Goal: Use online tool/utility: Utilize a website feature to perform a specific function

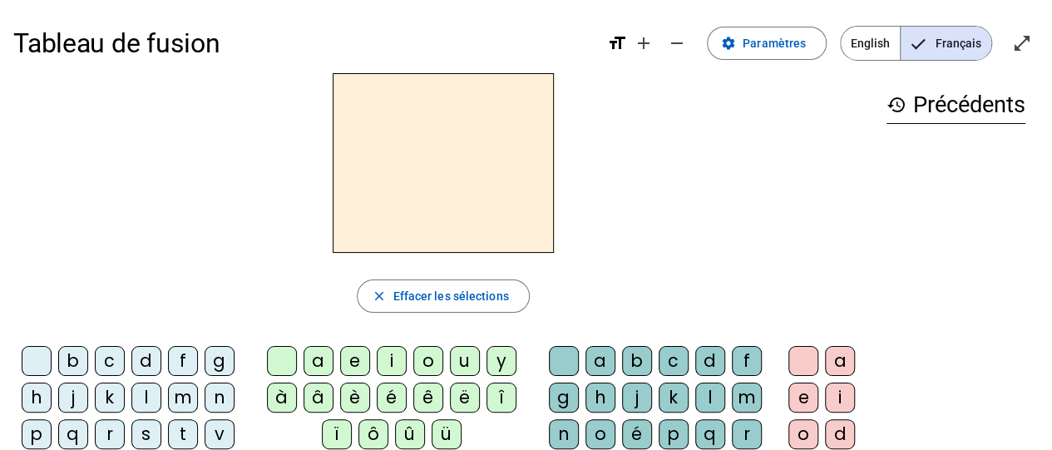
click at [142, 364] on div "d" at bounding box center [146, 361] width 30 height 30
click at [461, 356] on div "u" at bounding box center [465, 361] width 30 height 30
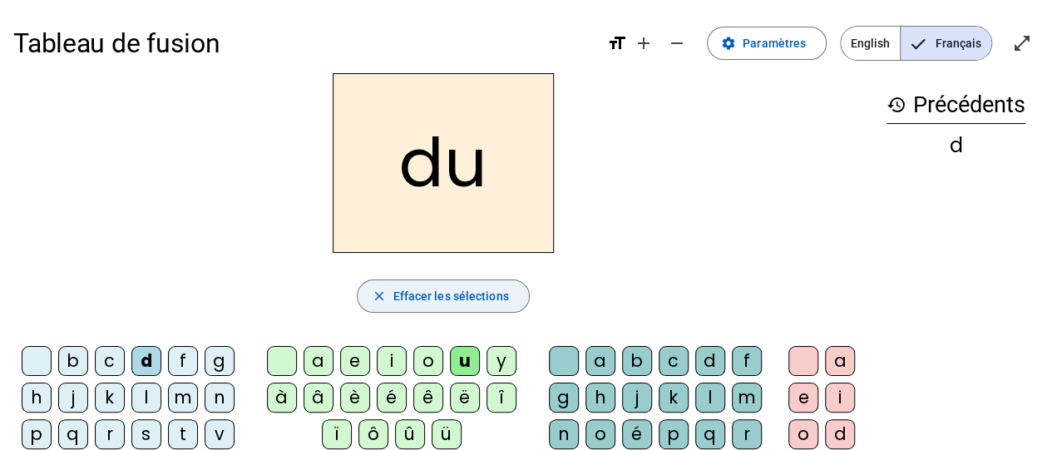
click at [499, 298] on span "Effacer les sélections" at bounding box center [450, 296] width 116 height 20
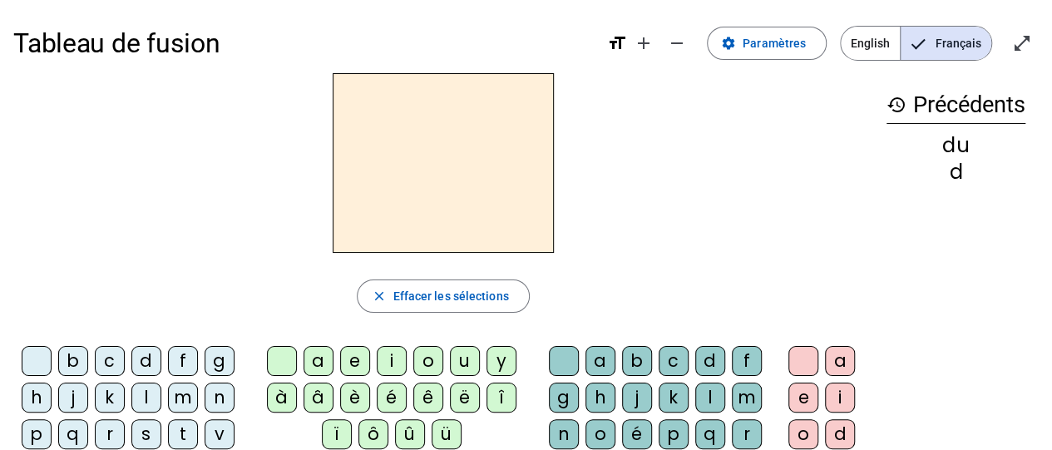
click at [181, 431] on div "t" at bounding box center [183, 434] width 30 height 30
click at [461, 361] on div "u" at bounding box center [465, 361] width 30 height 30
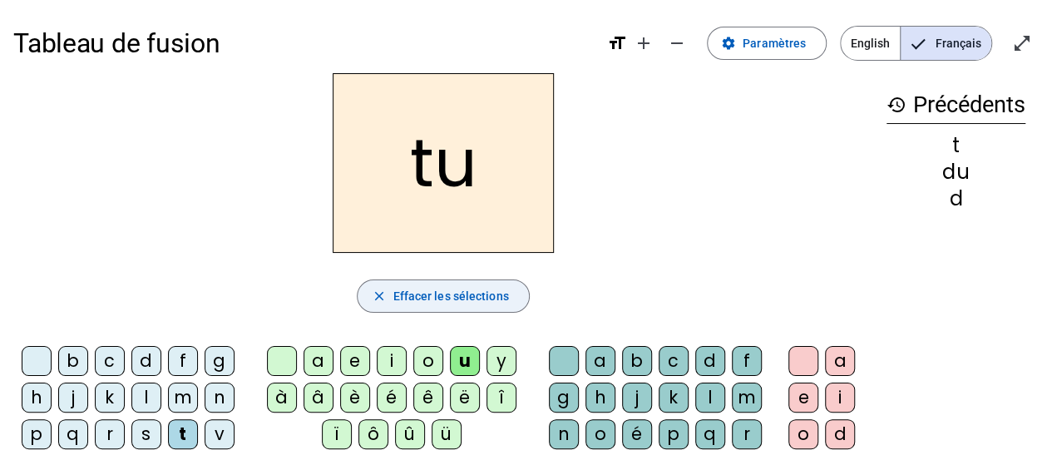
click at [474, 298] on span "Effacer les sélections" at bounding box center [450, 296] width 116 height 20
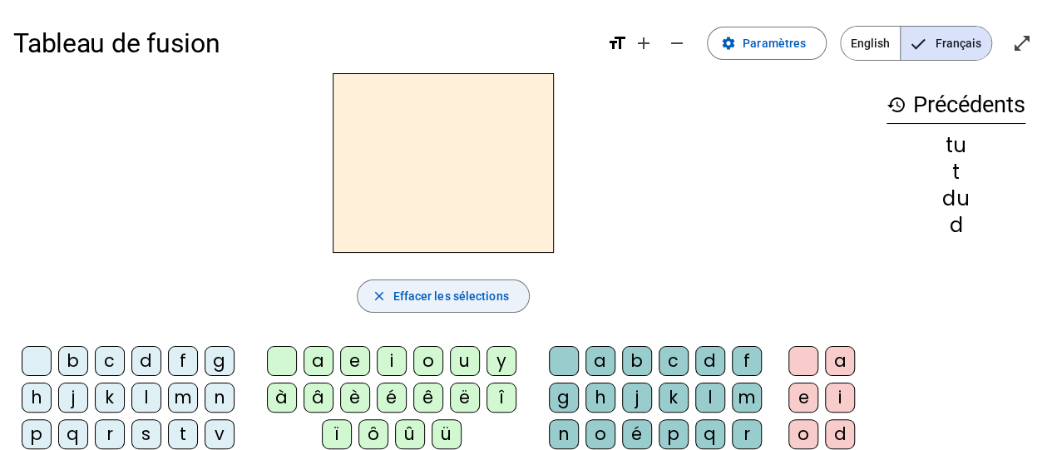
click at [77, 399] on div "j" at bounding box center [73, 397] width 30 height 30
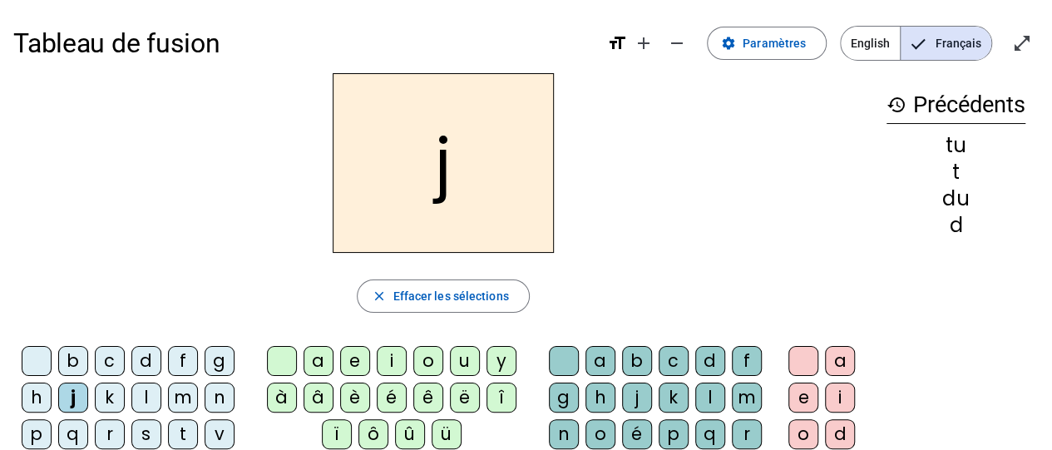
click at [358, 362] on div "e" at bounding box center [355, 361] width 30 height 30
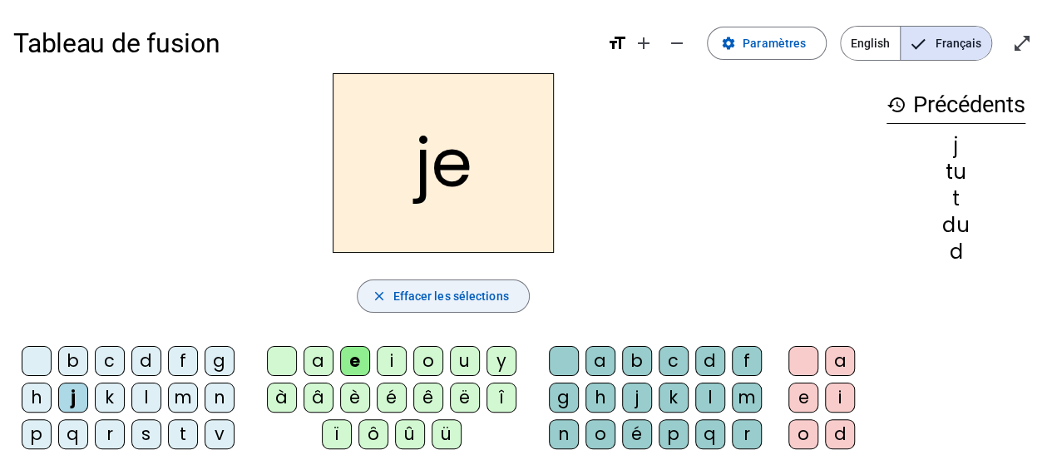
click at [456, 289] on span "Effacer les sélections" at bounding box center [450, 296] width 116 height 20
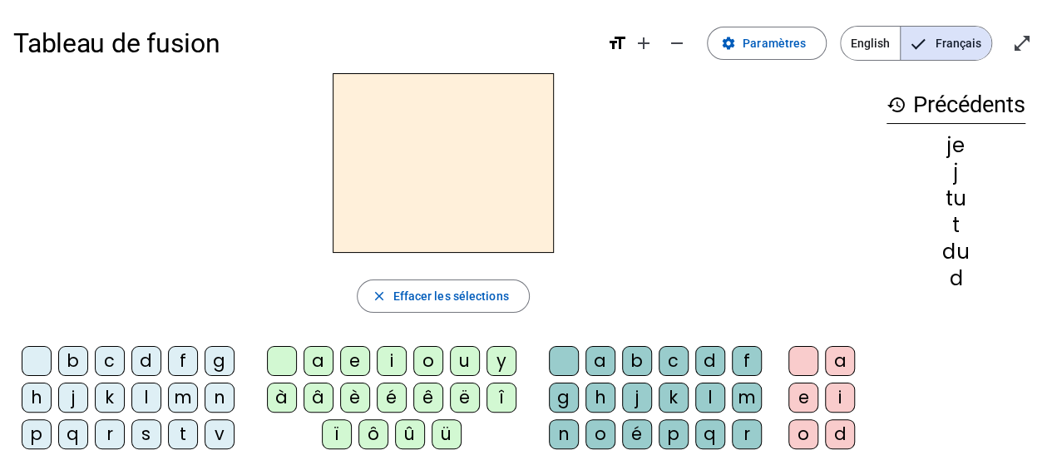
click at [180, 397] on div "m" at bounding box center [183, 397] width 30 height 30
click at [348, 365] on div "e" at bounding box center [355, 361] width 30 height 30
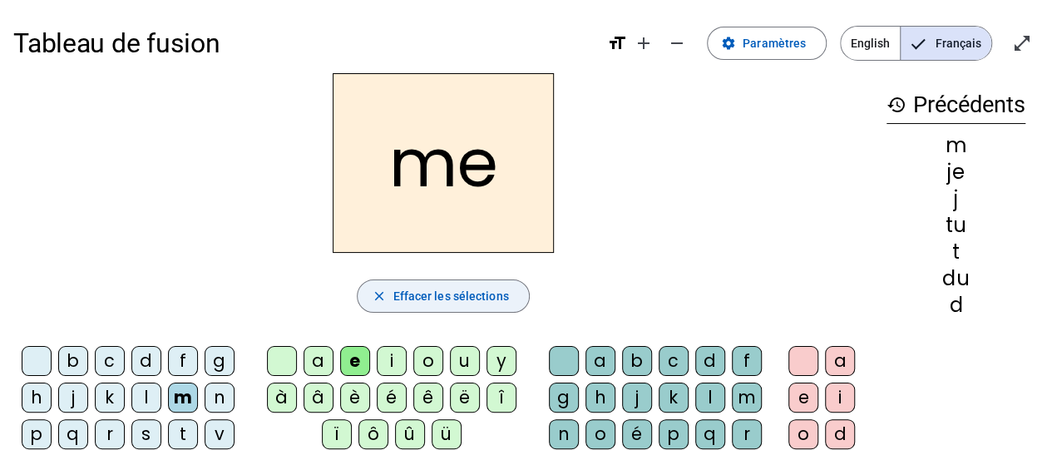
click at [454, 299] on span "Effacer les sélections" at bounding box center [450, 296] width 116 height 20
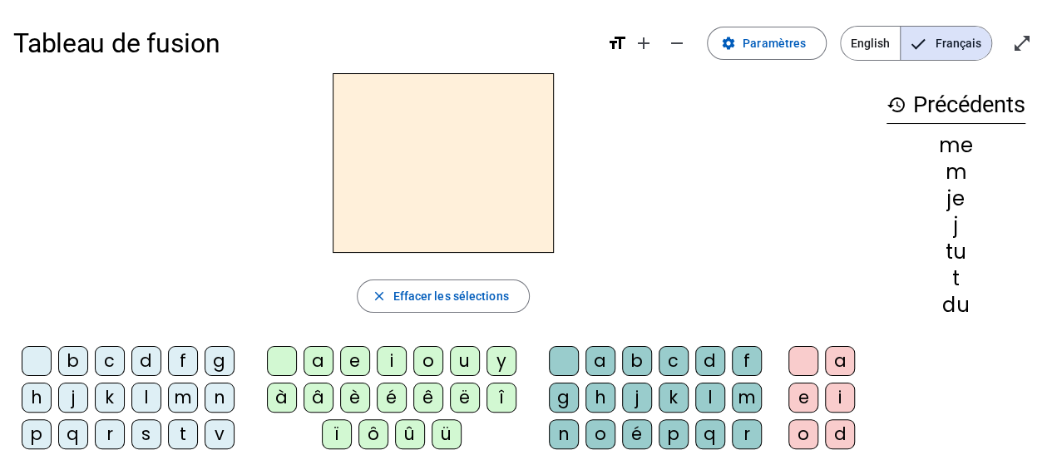
click at [175, 401] on div "m" at bounding box center [183, 397] width 30 height 30
click at [324, 362] on div "a" at bounding box center [318, 361] width 30 height 30
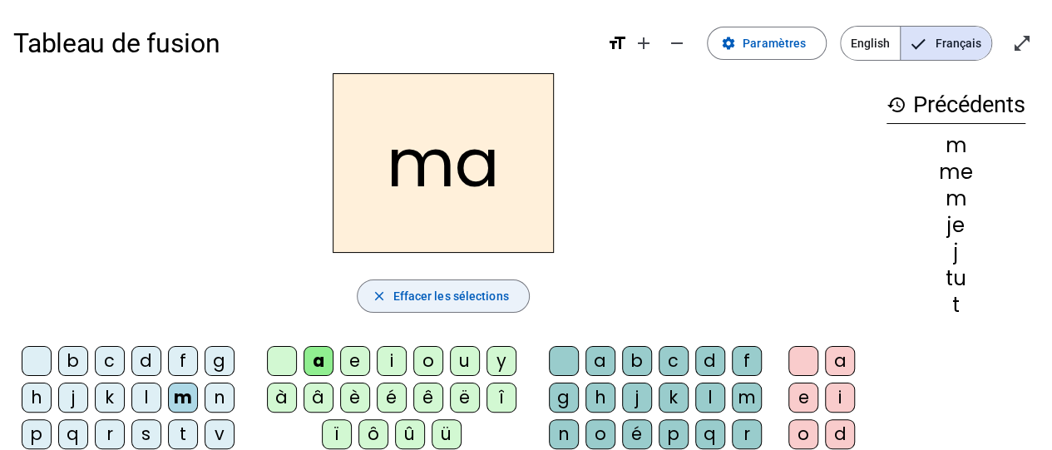
click at [462, 302] on span "Effacer les sélections" at bounding box center [450, 296] width 116 height 20
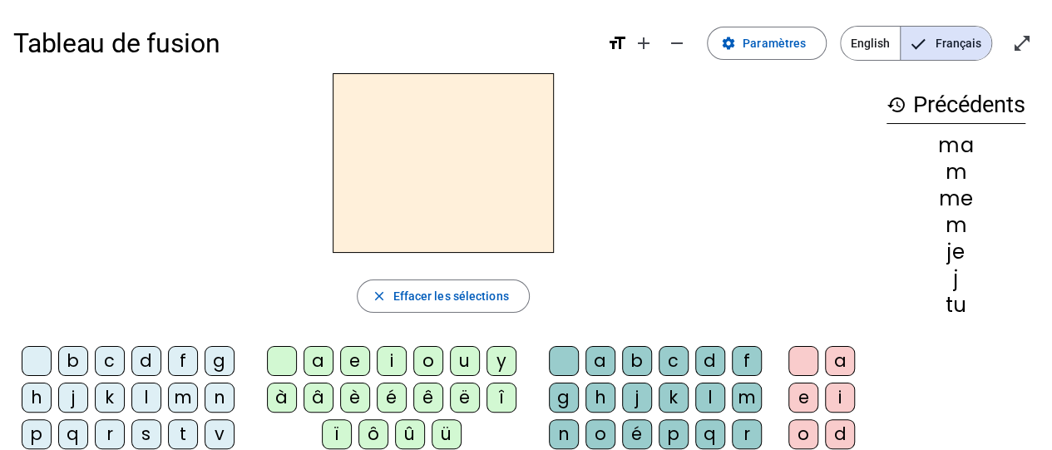
click at [185, 399] on div "m" at bounding box center [183, 397] width 30 height 30
click at [318, 363] on div "a" at bounding box center [318, 361] width 30 height 30
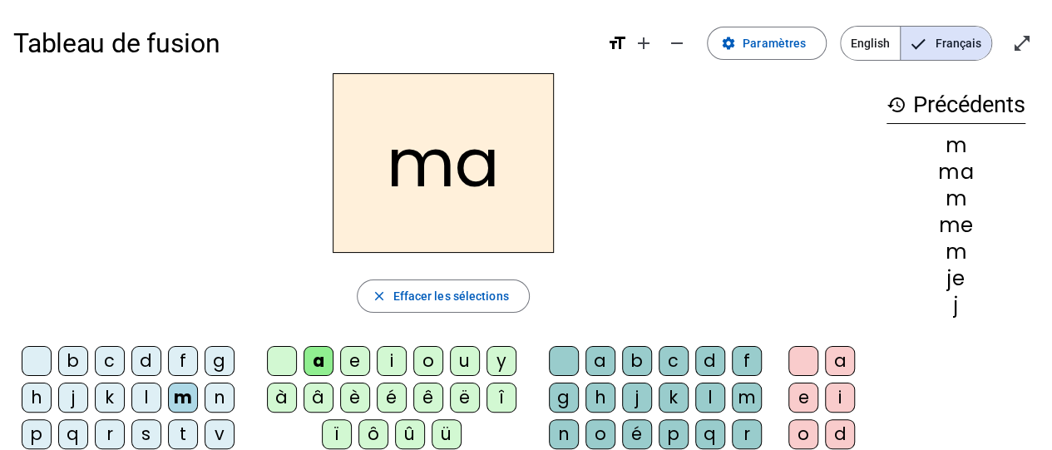
click at [705, 400] on div "l" at bounding box center [710, 397] width 30 height 30
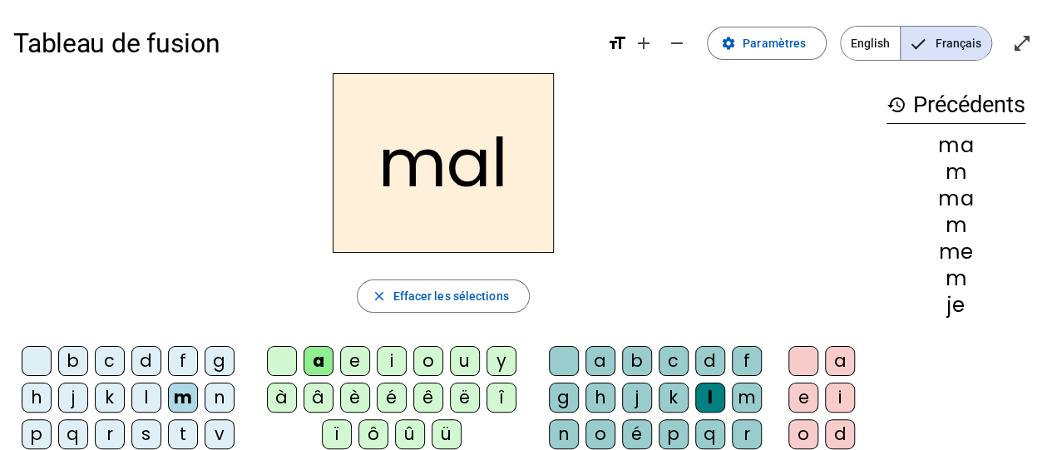
click at [476, 298] on span "Effacer les sélections" at bounding box center [450, 296] width 116 height 20
